Goal: Task Accomplishment & Management: Manage account settings

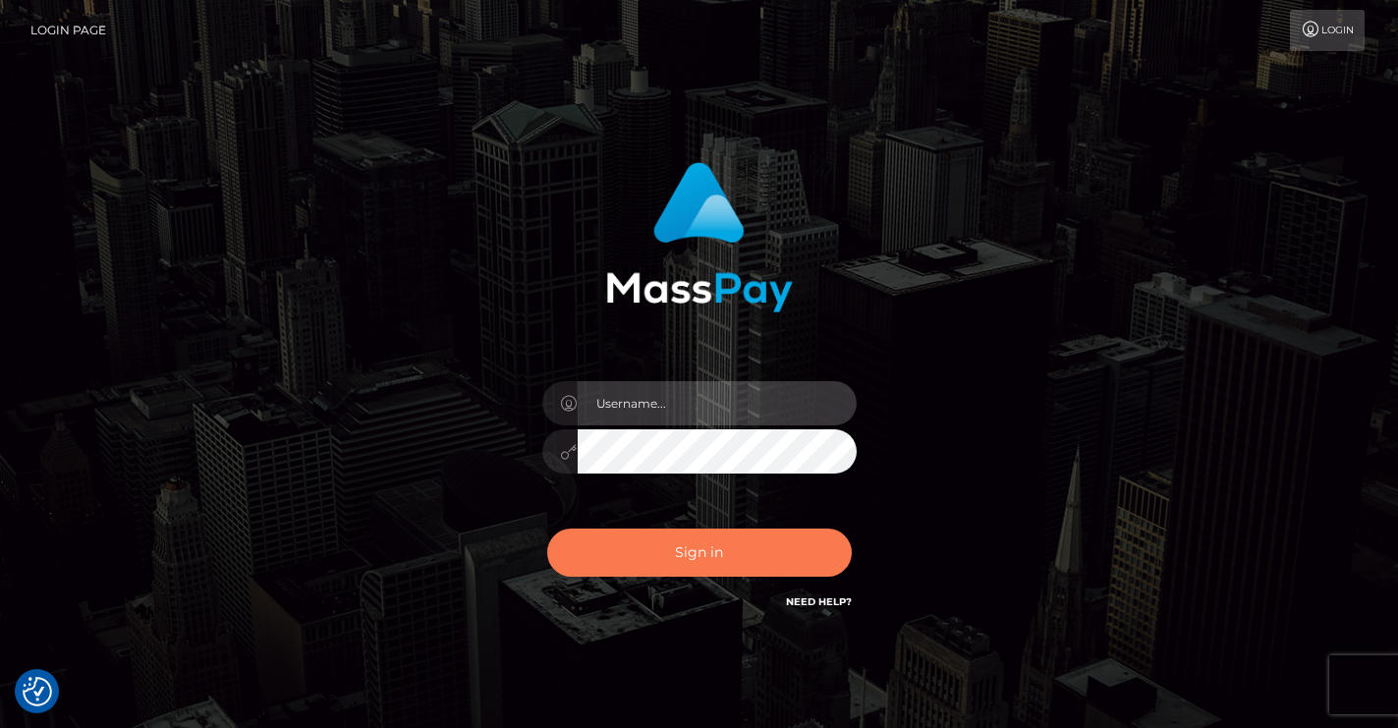
type input "vlad"
click at [691, 562] on button "Sign in" at bounding box center [699, 553] width 305 height 48
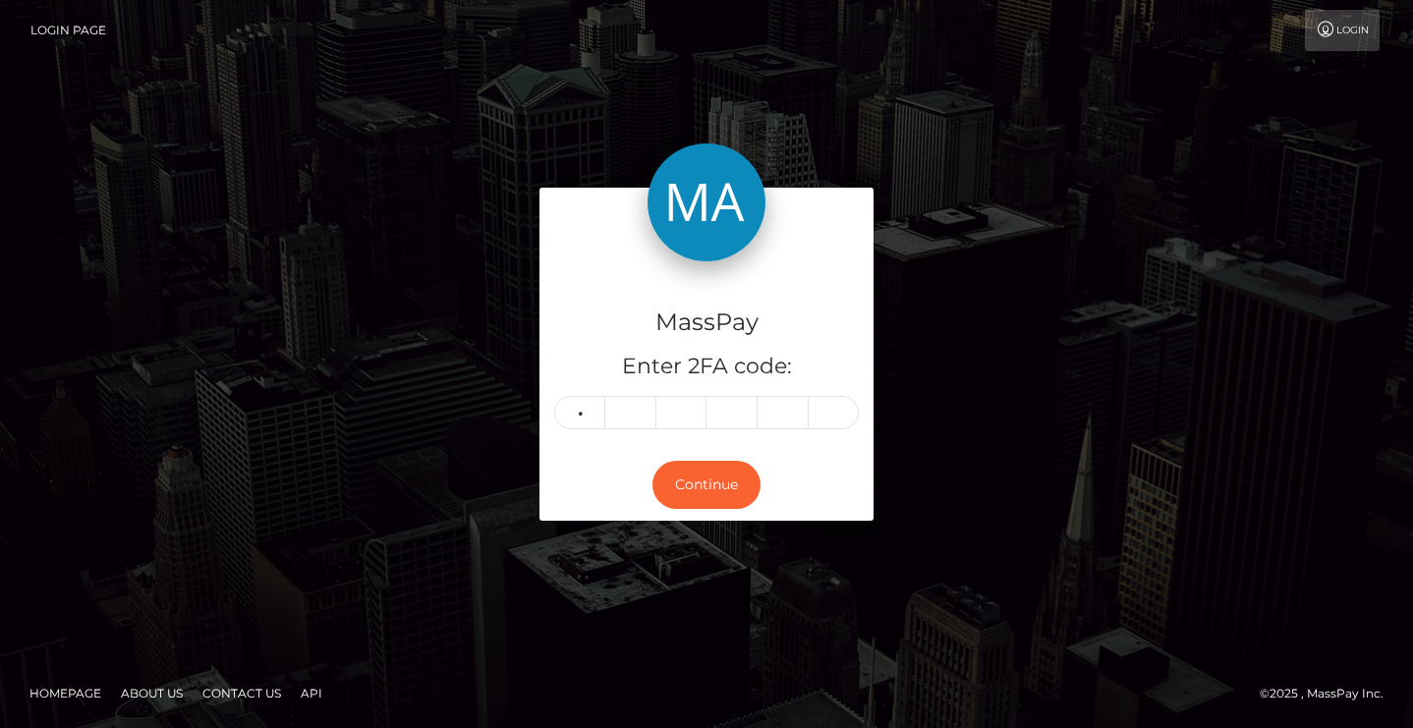
type input "3"
type input "8"
type input "5"
type input "0"
type input "8"
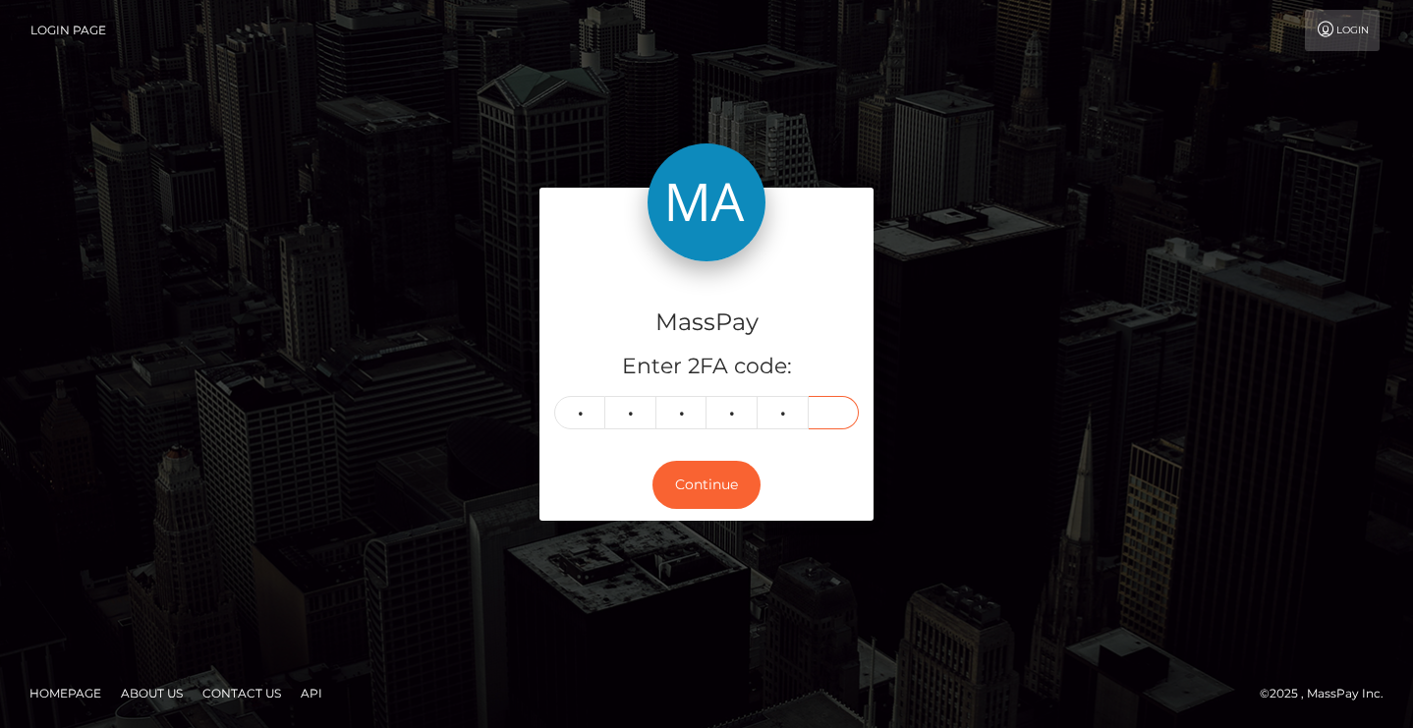
type input "4"
